Goal: Find specific page/section: Find specific page/section

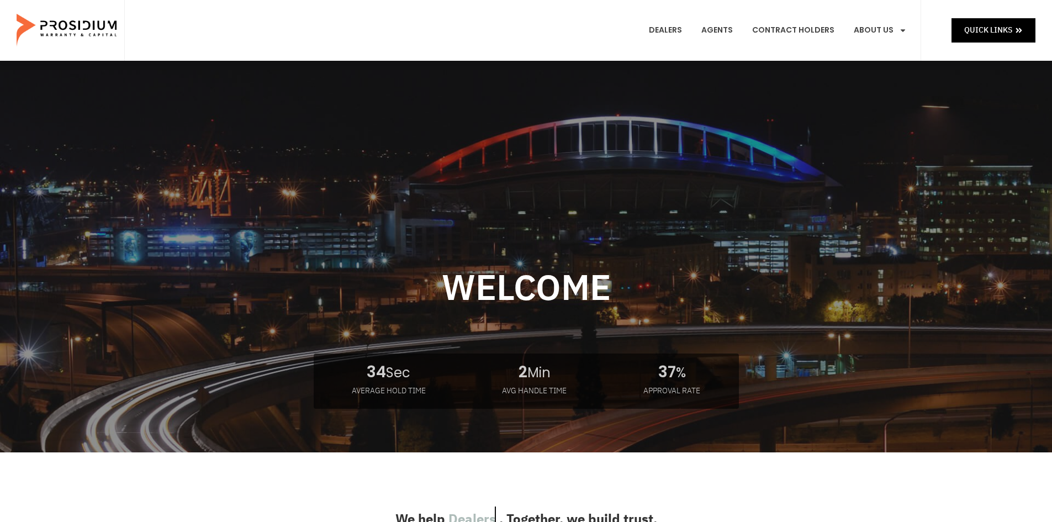
click at [1001, 22] on e-page-transition at bounding box center [526, 261] width 1052 height 522
click at [998, 30] on span "Quick Links" at bounding box center [988, 30] width 48 height 14
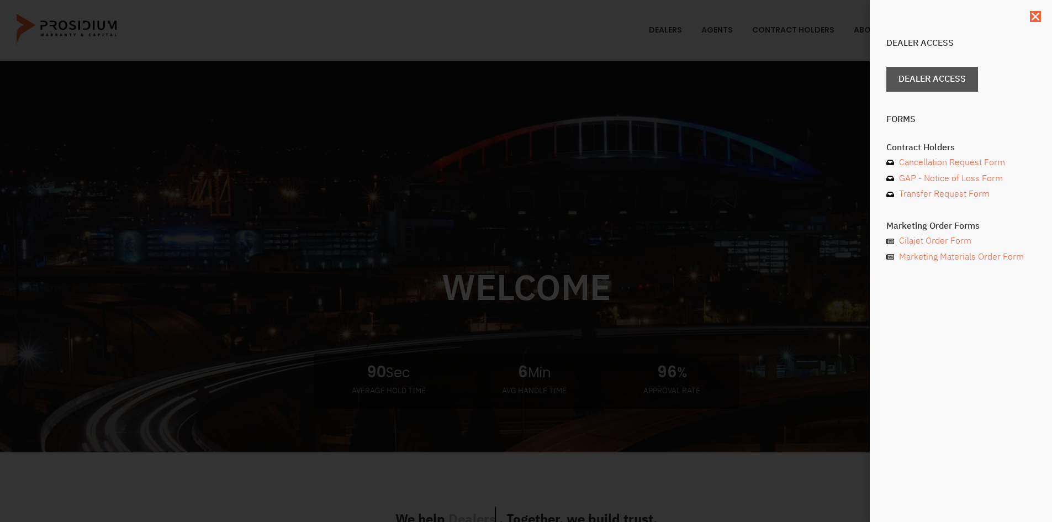
click at [948, 74] on span "Dealer Access" at bounding box center [931, 79] width 67 height 16
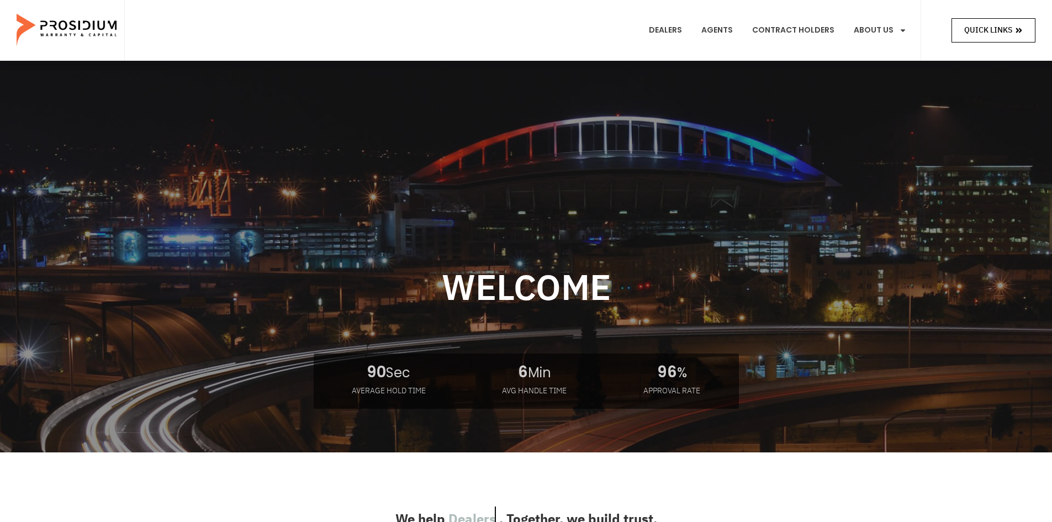
click at [983, 35] on span "Quick Links" at bounding box center [988, 30] width 48 height 14
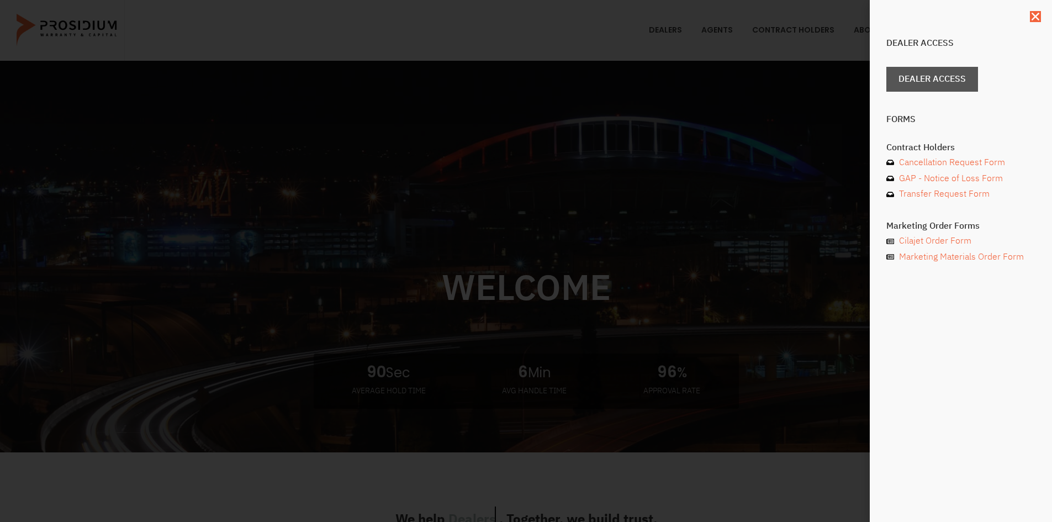
click at [965, 73] on span "Dealer Access" at bounding box center [931, 79] width 67 height 16
